Goal: Task Accomplishment & Management: Use online tool/utility

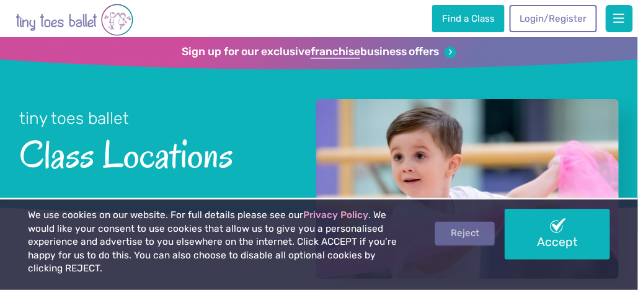
click at [455, 237] on link "Reject" at bounding box center [465, 234] width 60 height 24
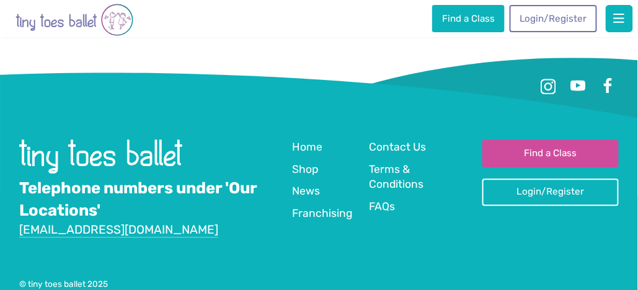
scroll to position [1843, 0]
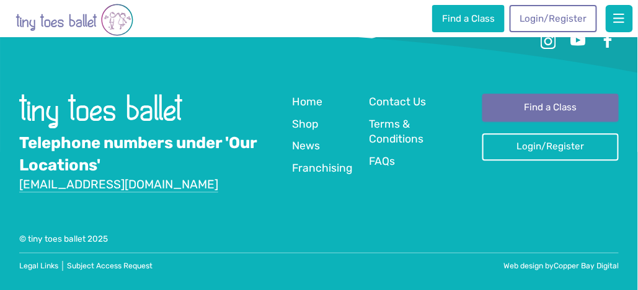
click at [553, 108] on link "Find a Class" at bounding box center [550, 107] width 136 height 27
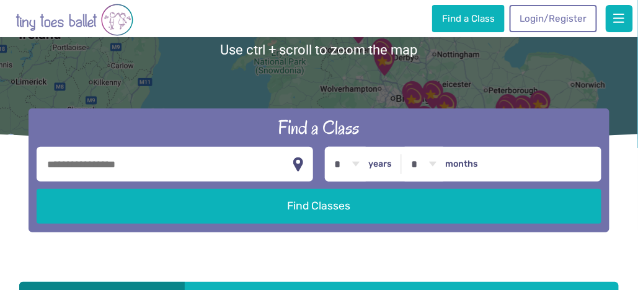
scroll to position [124, 0]
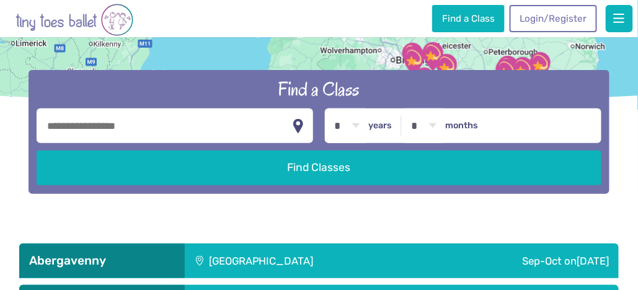
click at [80, 124] on input "text" at bounding box center [175, 126] width 277 height 35
type input "********"
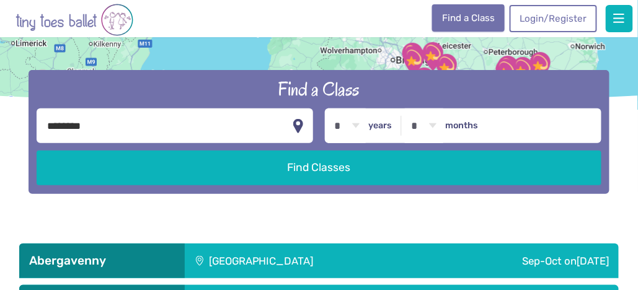
click at [481, 20] on link "Find a Class" at bounding box center [468, 17] width 72 height 27
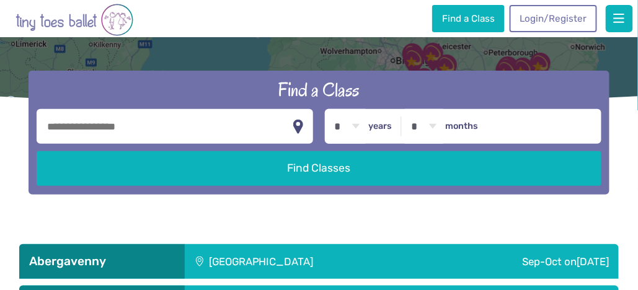
scroll to position [124, 0]
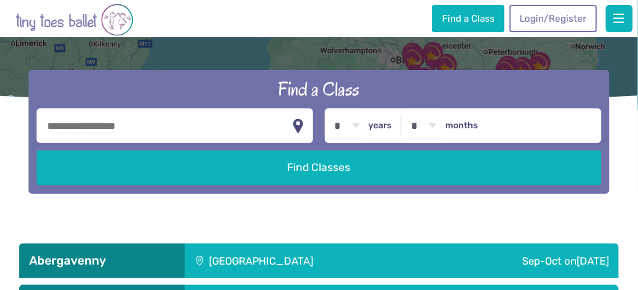
click at [83, 128] on input "text" at bounding box center [175, 126] width 277 height 35
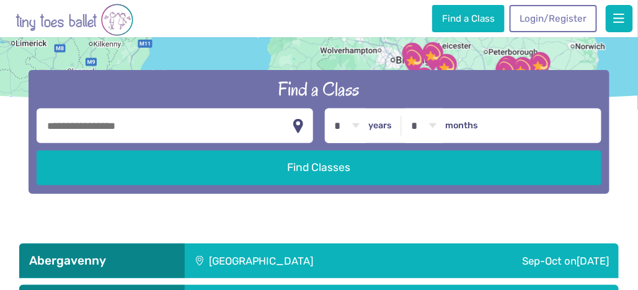
type input "********"
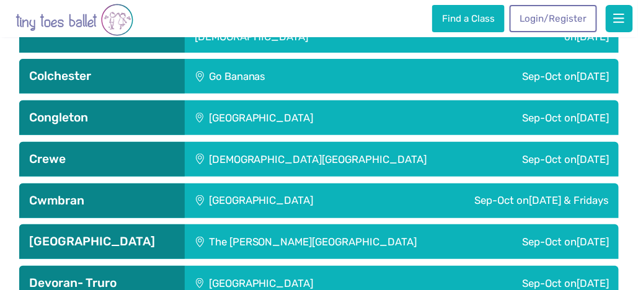
scroll to position [1178, 0]
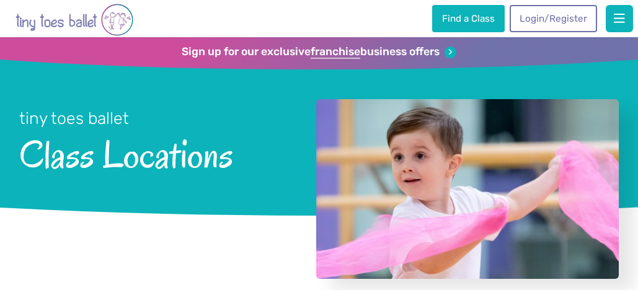
scroll to position [1843, 0]
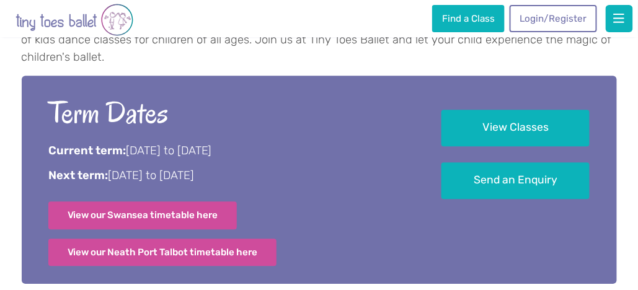
scroll to position [682, 0]
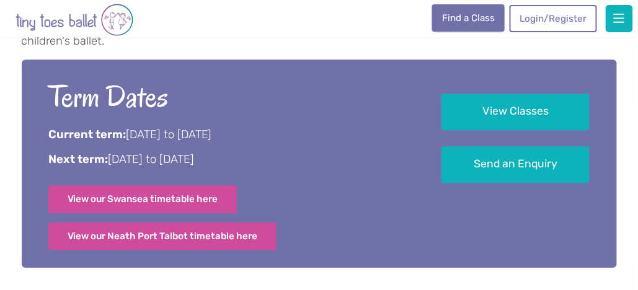
click at [468, 22] on link "Find a Class" at bounding box center [468, 17] width 72 height 27
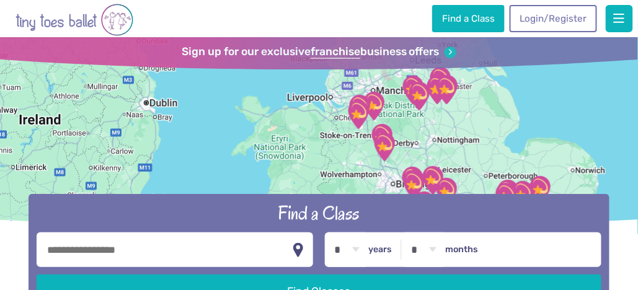
click at [110, 246] on input "text" at bounding box center [175, 250] width 277 height 35
type input "********"
click at [37, 275] on button "Find Classes" at bounding box center [319, 292] width 565 height 35
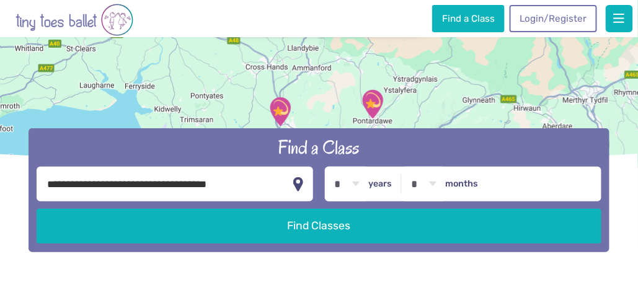
scroll to position [124, 0]
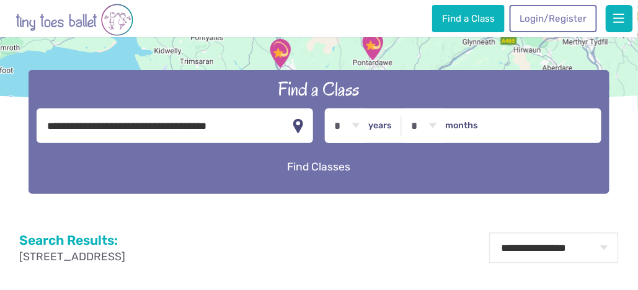
click at [321, 171] on button "Find Classes" at bounding box center [319, 167] width 565 height 35
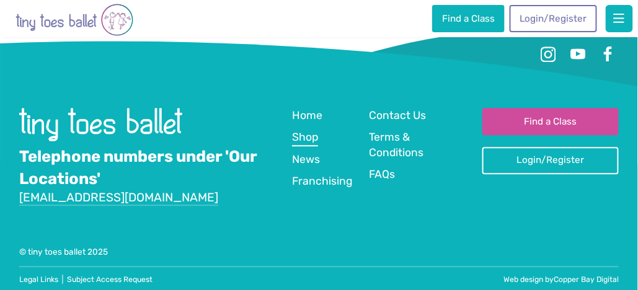
scroll to position [658, 0]
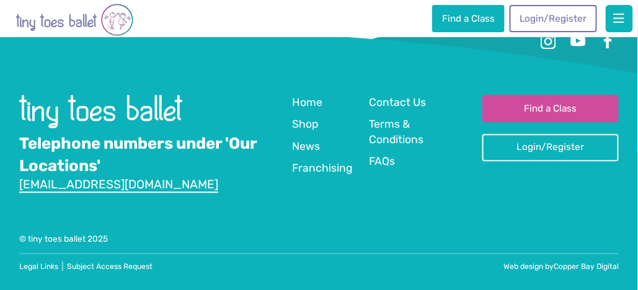
click at [66, 186] on link "[EMAIL_ADDRESS][DOMAIN_NAME]" at bounding box center [118, 185] width 199 height 16
click at [79, 238] on div "© tiny toes ballet 2025" at bounding box center [319, 239] width 600 height 12
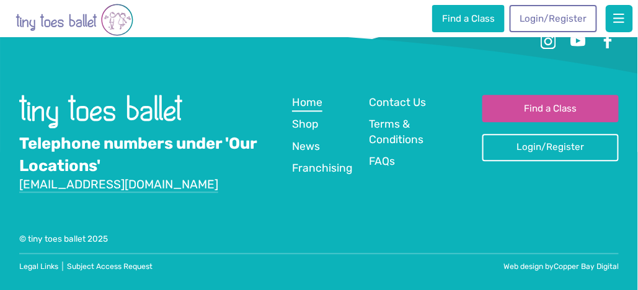
click at [314, 100] on span "Home" at bounding box center [307, 102] width 30 height 12
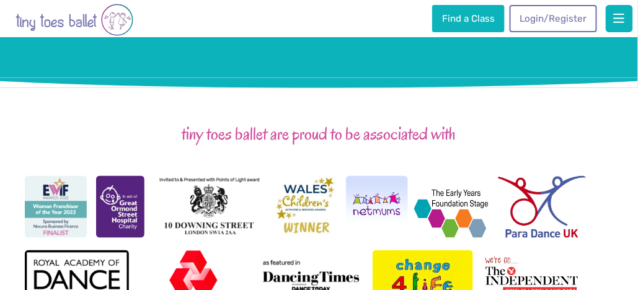
scroll to position [1488, 0]
